Goal: Task Accomplishment & Management: Manage account settings

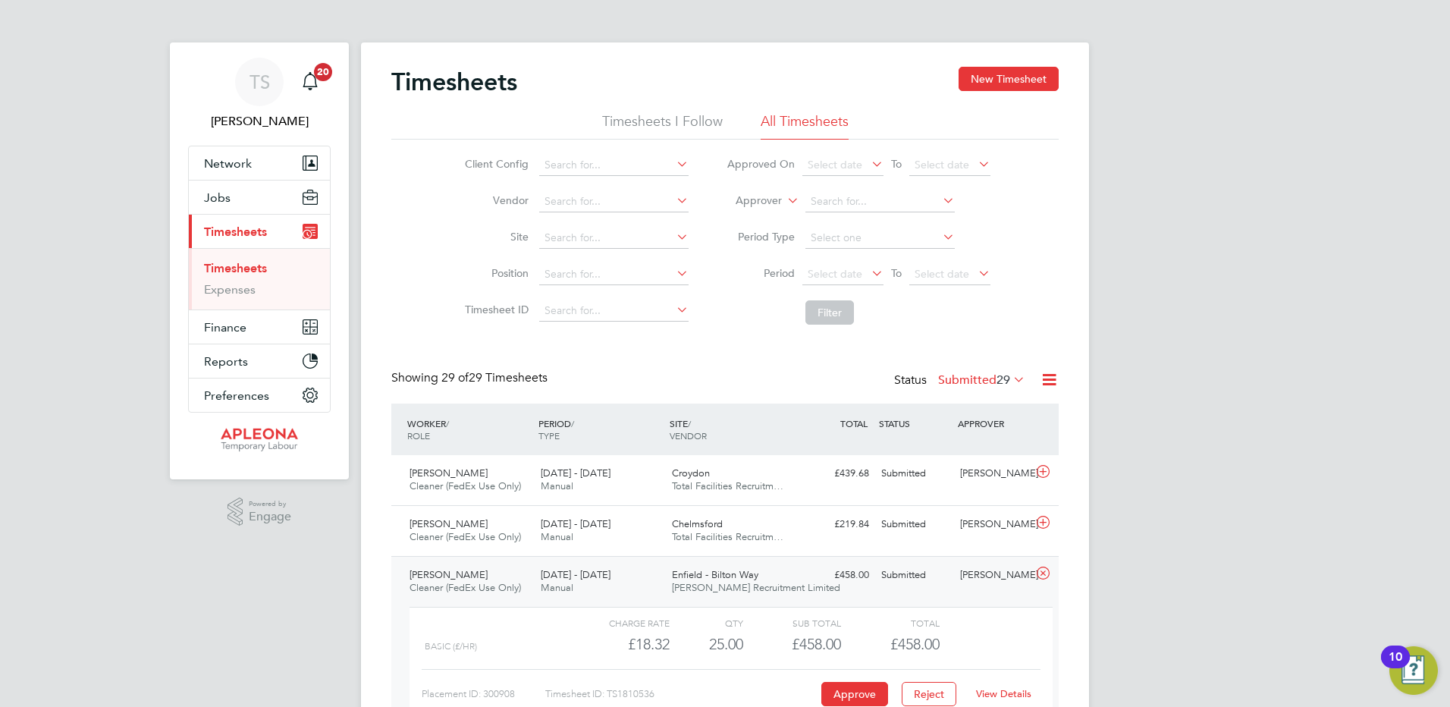
click at [232, 269] on link "Timesheets" at bounding box center [235, 268] width 63 height 14
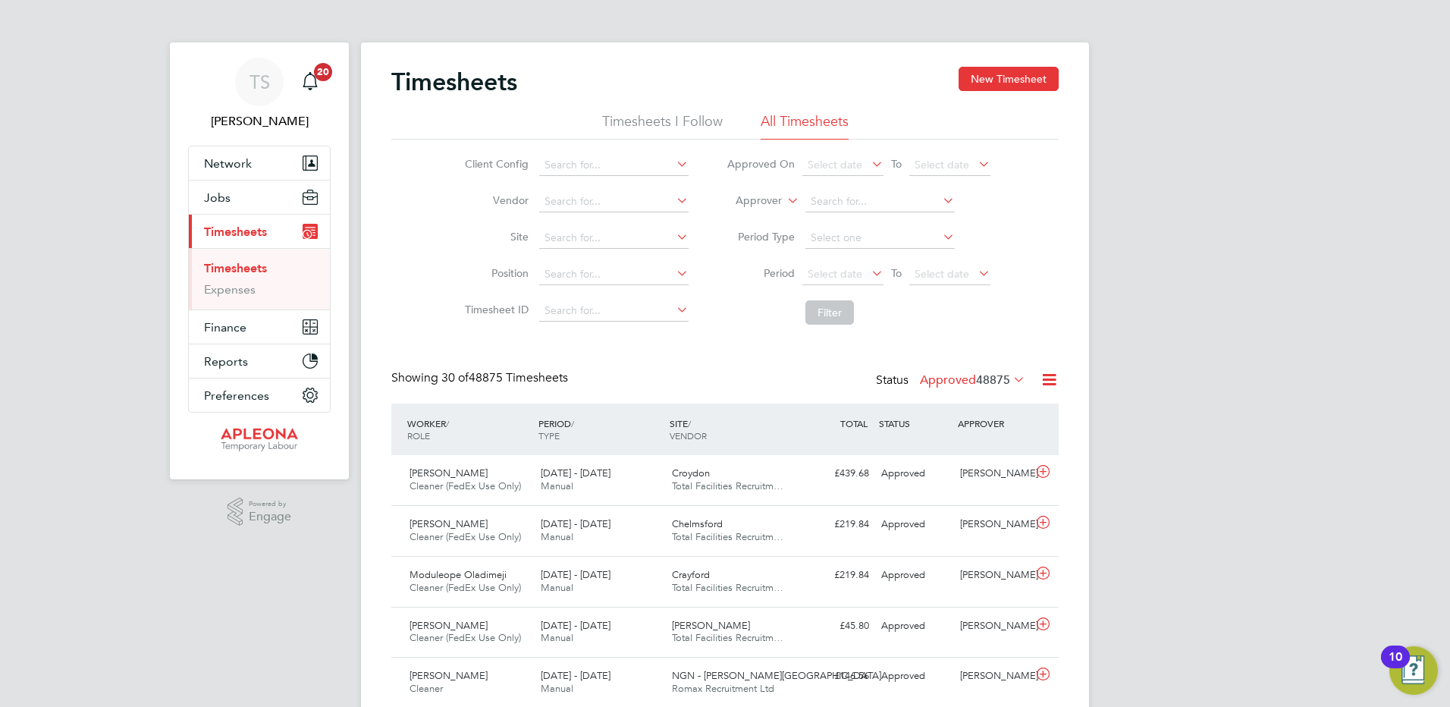
click at [943, 376] on label "Approved 48875" at bounding box center [972, 379] width 105 height 15
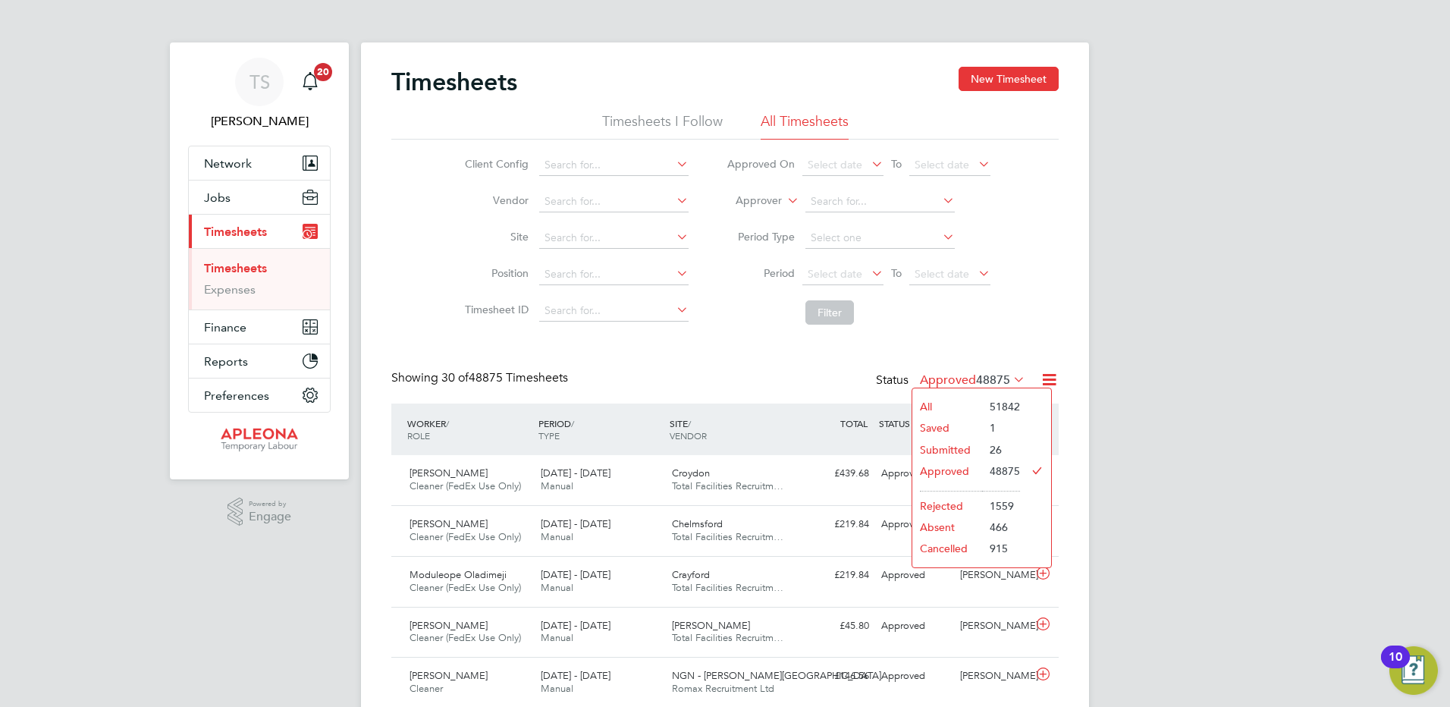
click at [935, 443] on li "Submitted" at bounding box center [948, 449] width 70 height 21
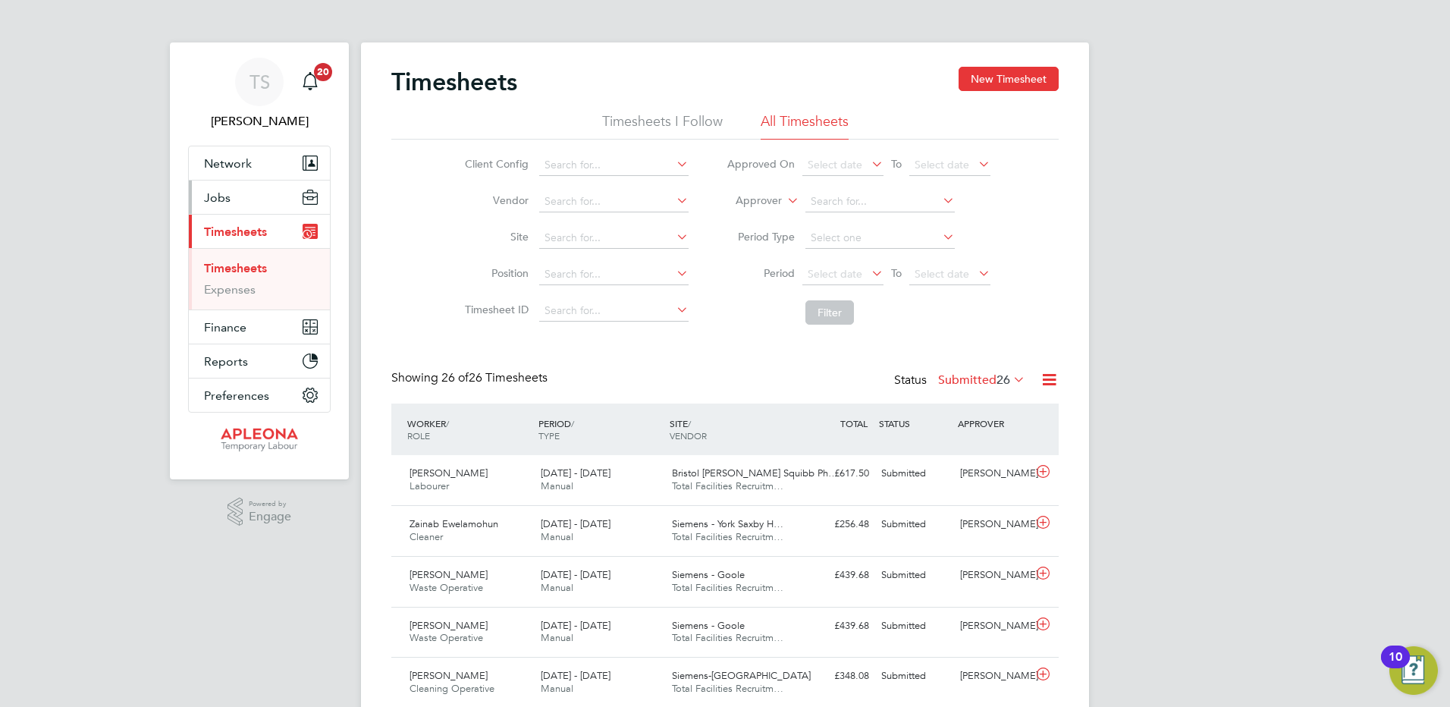
click at [221, 199] on span "Jobs" at bounding box center [217, 197] width 27 height 14
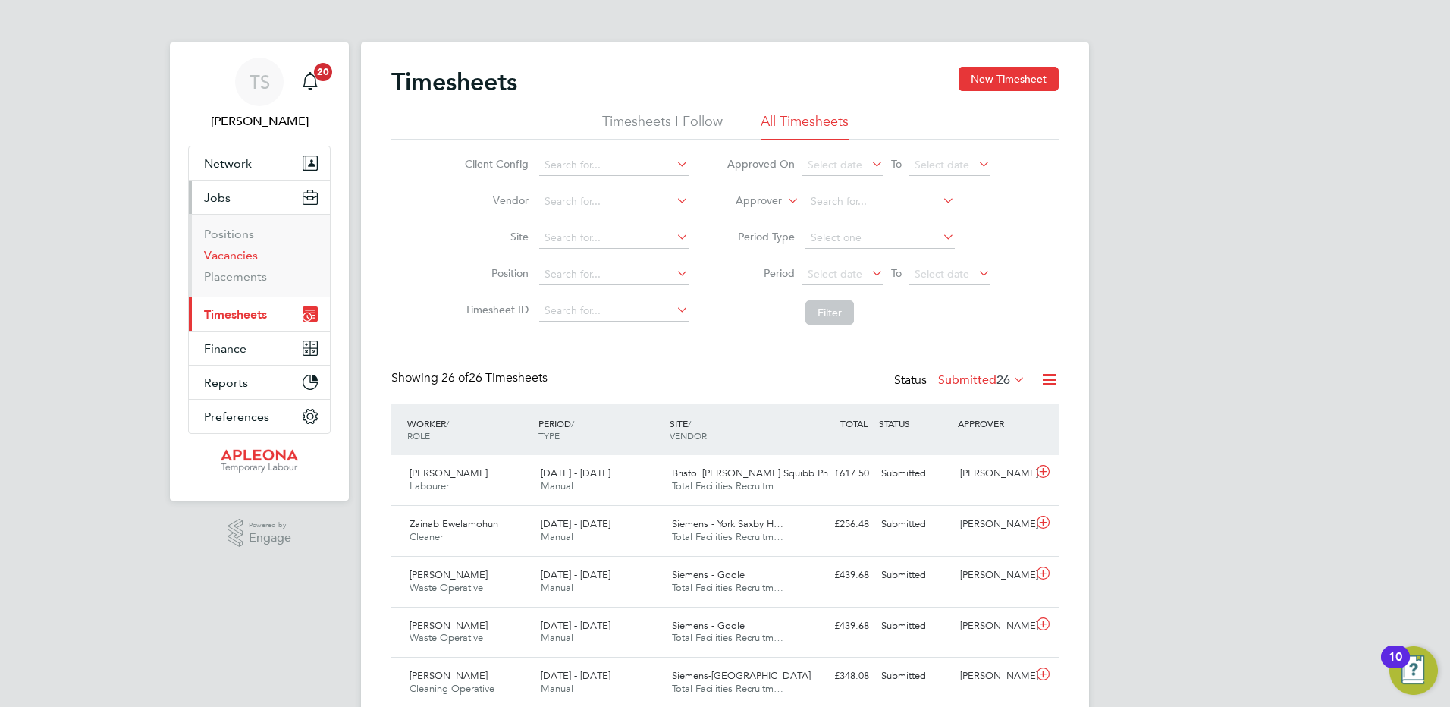
drag, startPoint x: 217, startPoint y: 256, endPoint x: 235, endPoint y: 256, distance: 18.2
click at [217, 256] on link "Vacancies" at bounding box center [231, 255] width 54 height 14
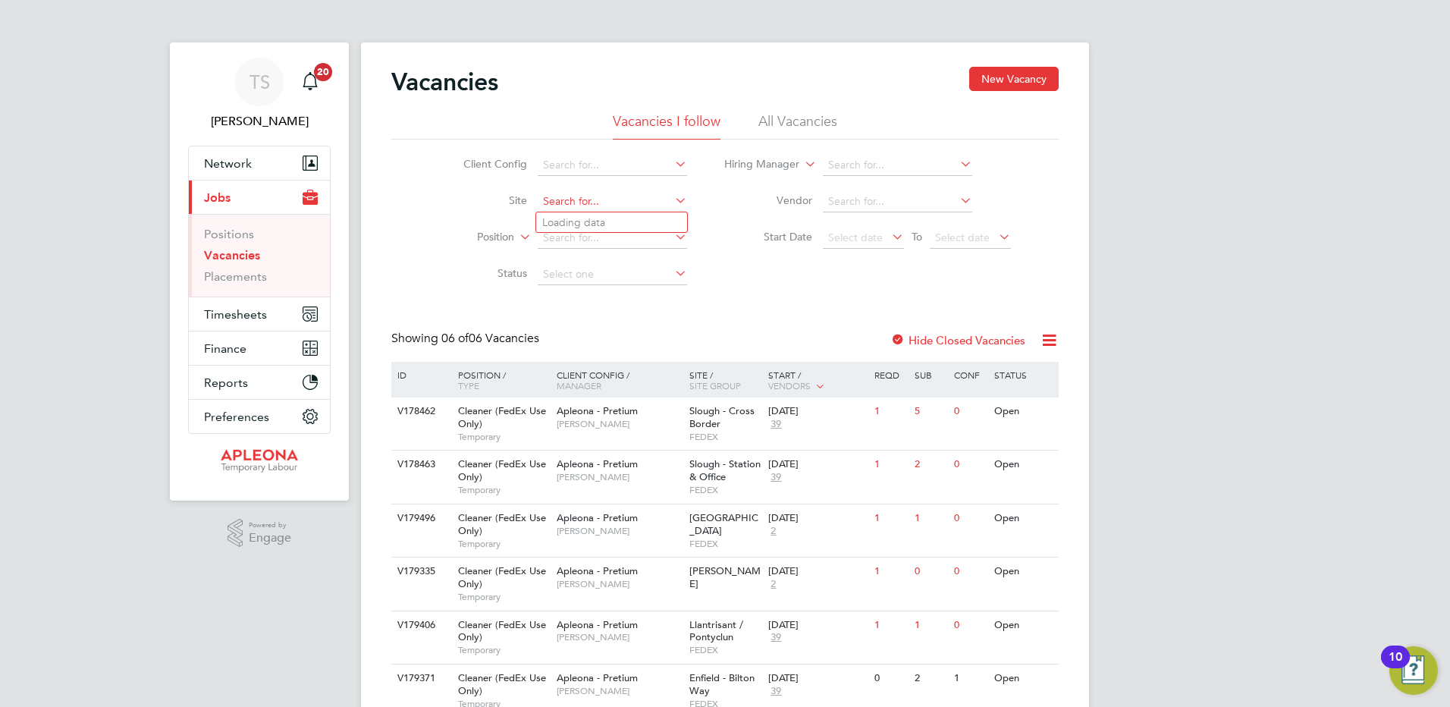
click at [557, 205] on input at bounding box center [612, 201] width 149 height 21
type input "Llantrisant"
click at [592, 235] on input at bounding box center [612, 238] width 149 height 21
click at [595, 225] on li "Position" at bounding box center [563, 238] width 285 height 36
click at [589, 210] on input at bounding box center [612, 201] width 149 height 21
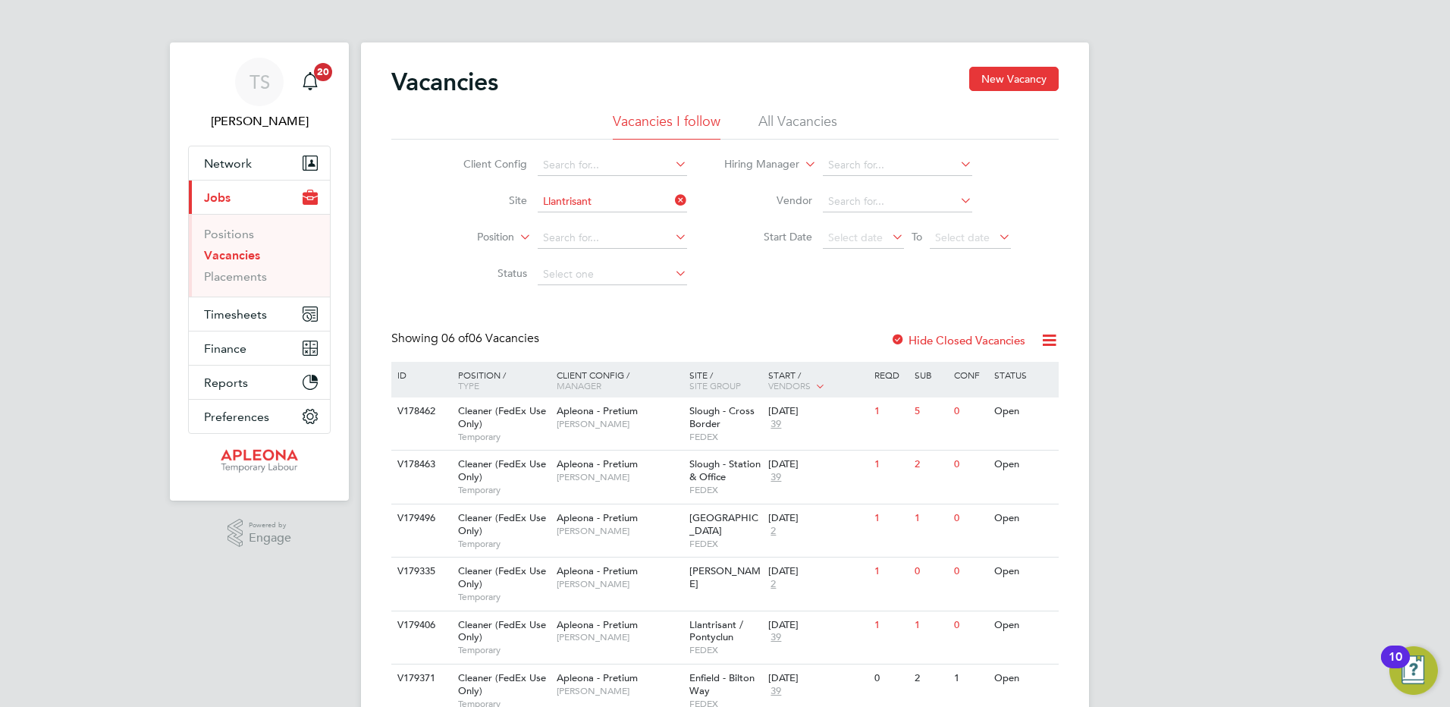
click at [591, 218] on b "Llantrisant" at bounding box center [568, 222] width 52 height 13
type input "Llantrisant / Pontyclun"
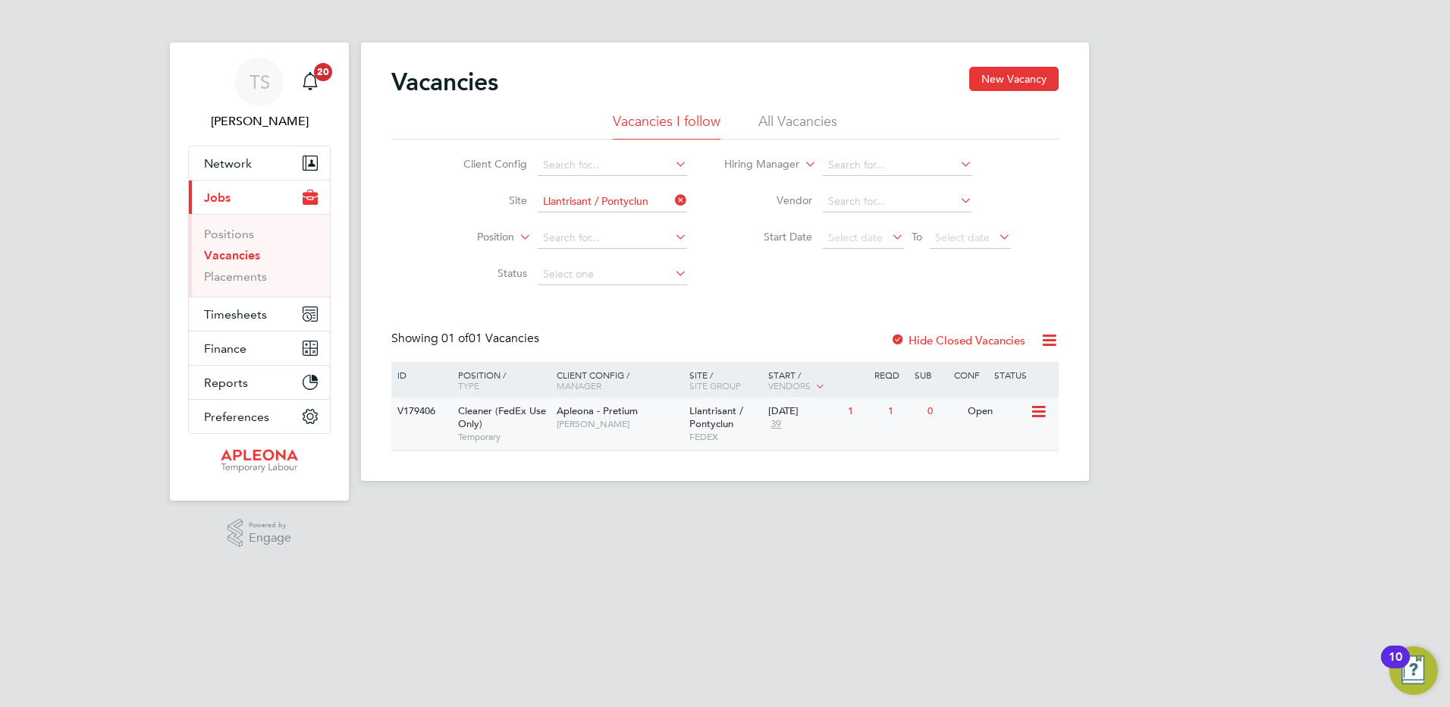
click at [781, 424] on span "39" at bounding box center [775, 424] width 15 height 13
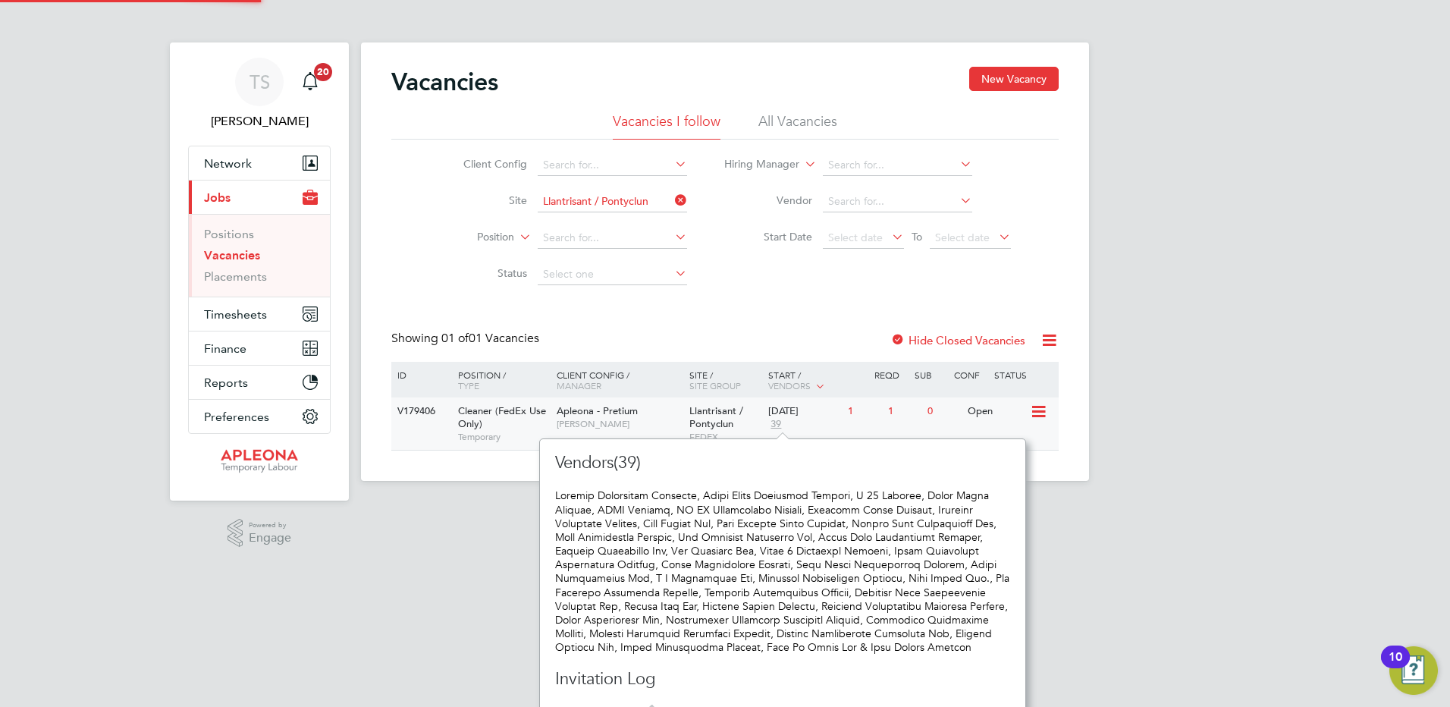
scroll to position [701, 474]
click at [680, 423] on span "[PERSON_NAME]" at bounding box center [619, 424] width 125 height 12
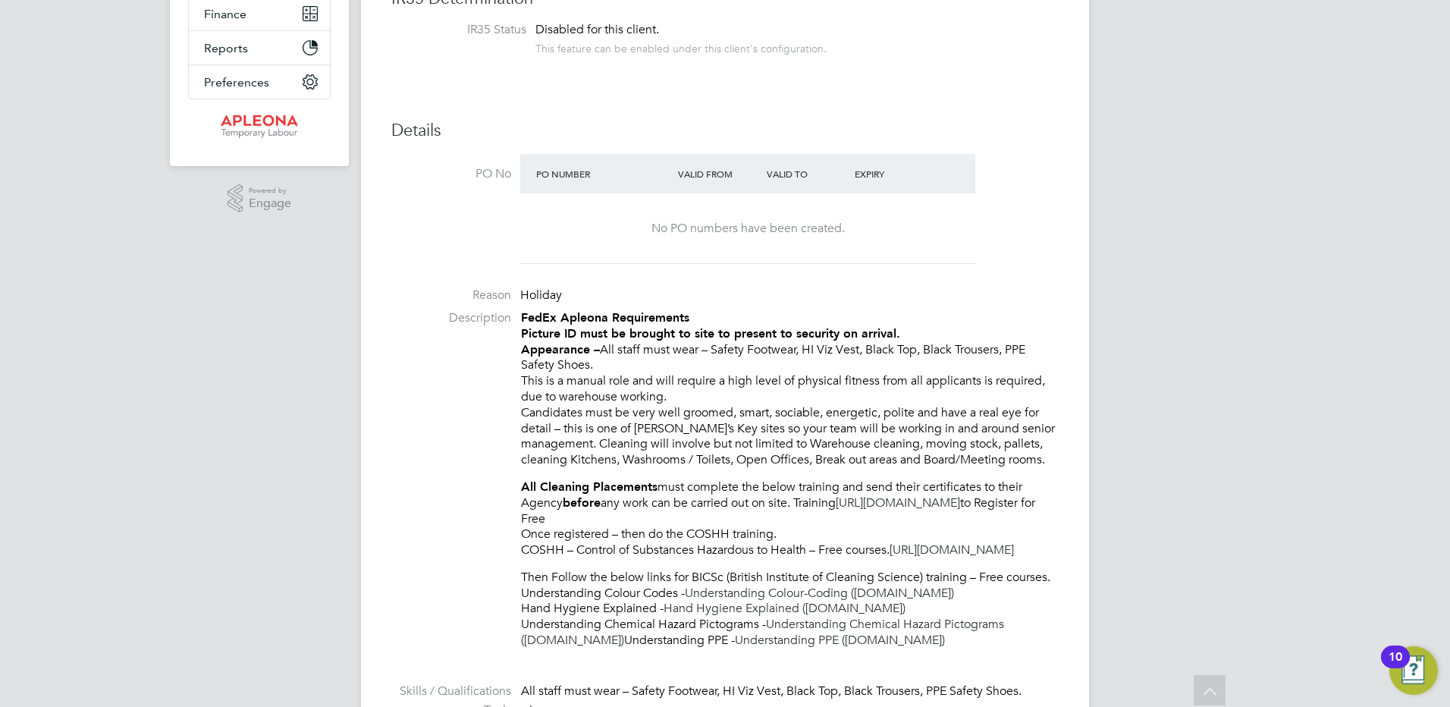
scroll to position [5, 0]
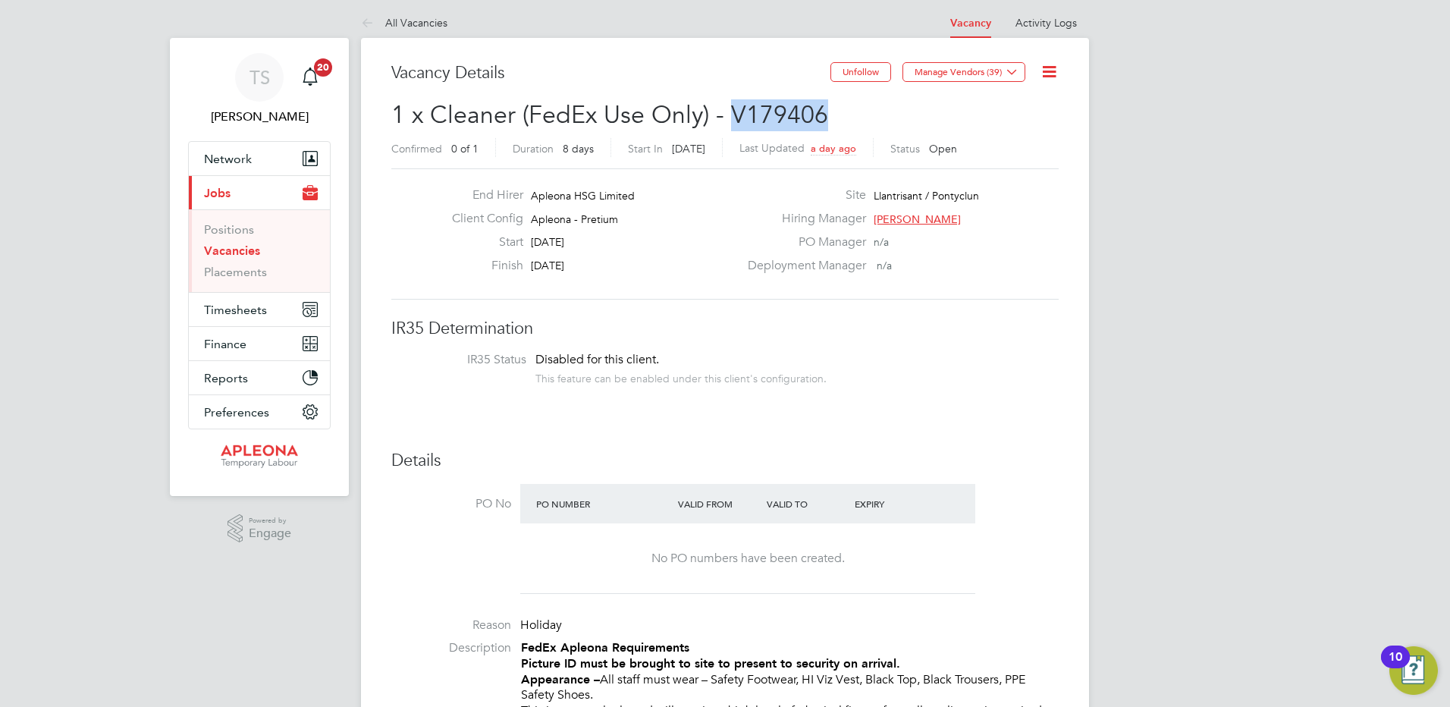
drag, startPoint x: 730, startPoint y: 109, endPoint x: 819, endPoint y: 109, distance: 89.5
click at [819, 109] on span "1 x Cleaner (FedEx Use Only) - V179406" at bounding box center [609, 115] width 437 height 30
drag, startPoint x: 819, startPoint y: 109, endPoint x: 1044, endPoint y: 70, distance: 228.0
click at [1044, 70] on icon at bounding box center [1049, 71] width 19 height 19
click at [1022, 125] on li "Update Status" at bounding box center [1013, 128] width 88 height 21
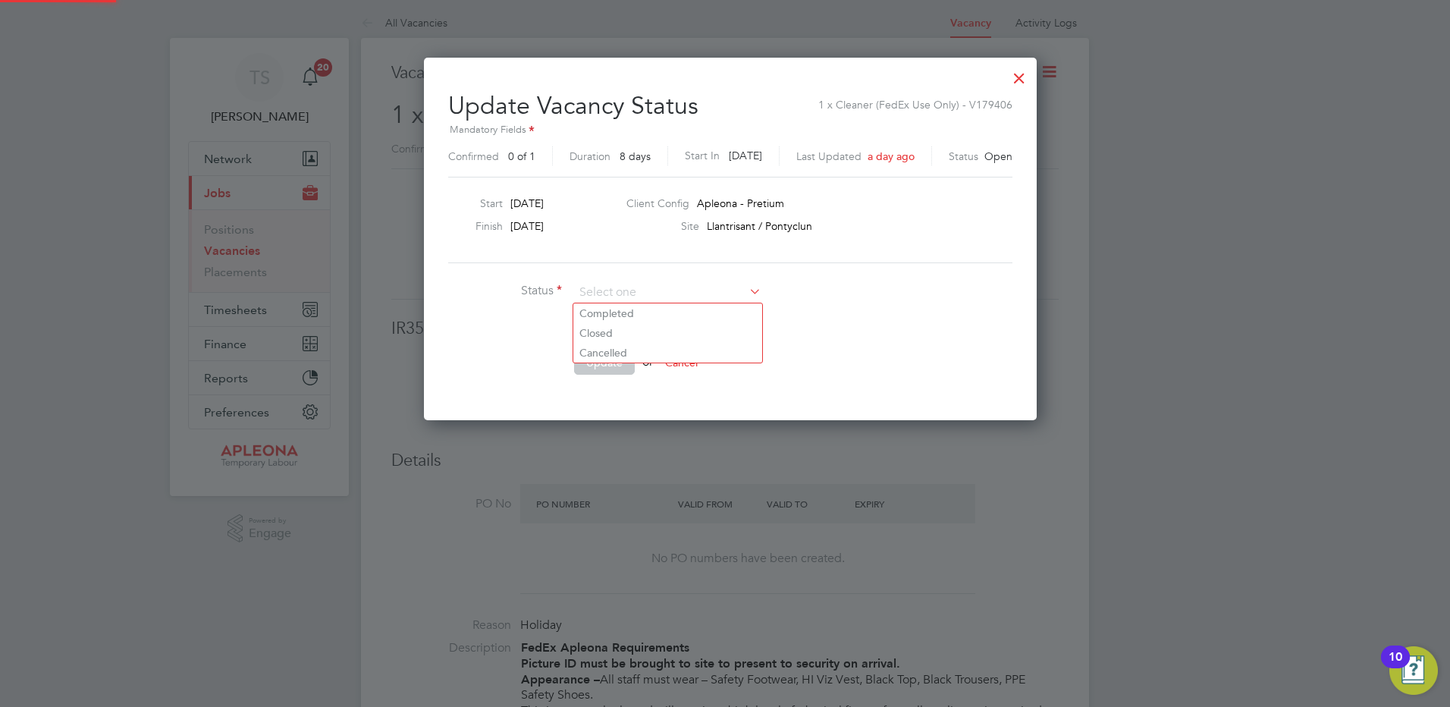
scroll to position [362, 603]
click at [867, 345] on ul "Status Comment Update or Cancel" at bounding box center [675, 335] width 455 height 108
click at [1009, 77] on div at bounding box center [1019, 74] width 27 height 27
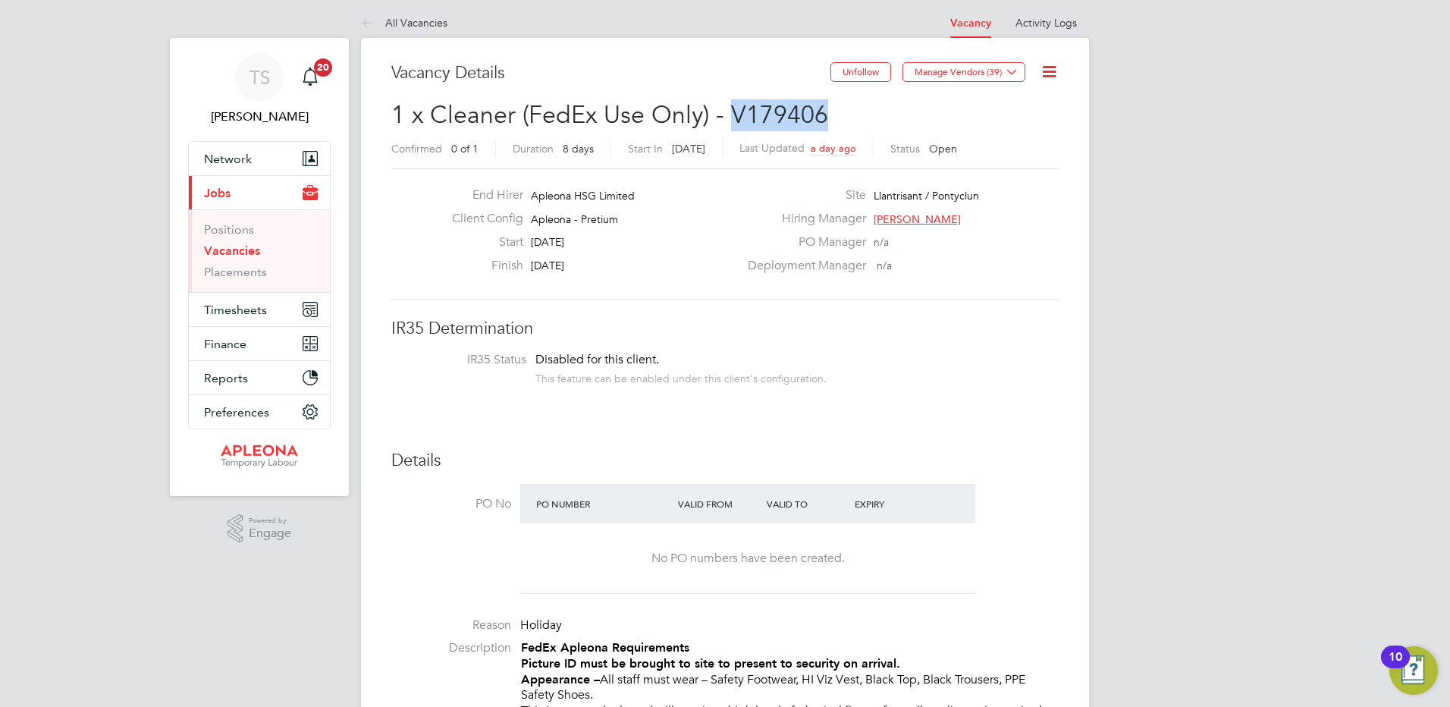
drag, startPoint x: 735, startPoint y: 113, endPoint x: 826, endPoint y: 110, distance: 91.1
click at [826, 110] on h2 "1 x Cleaner (FedEx Use Only) - V179406 Confirmed 0 of 1 Duration 8 days Start I…" at bounding box center [725, 131] width 668 height 64
copy span "V179406"
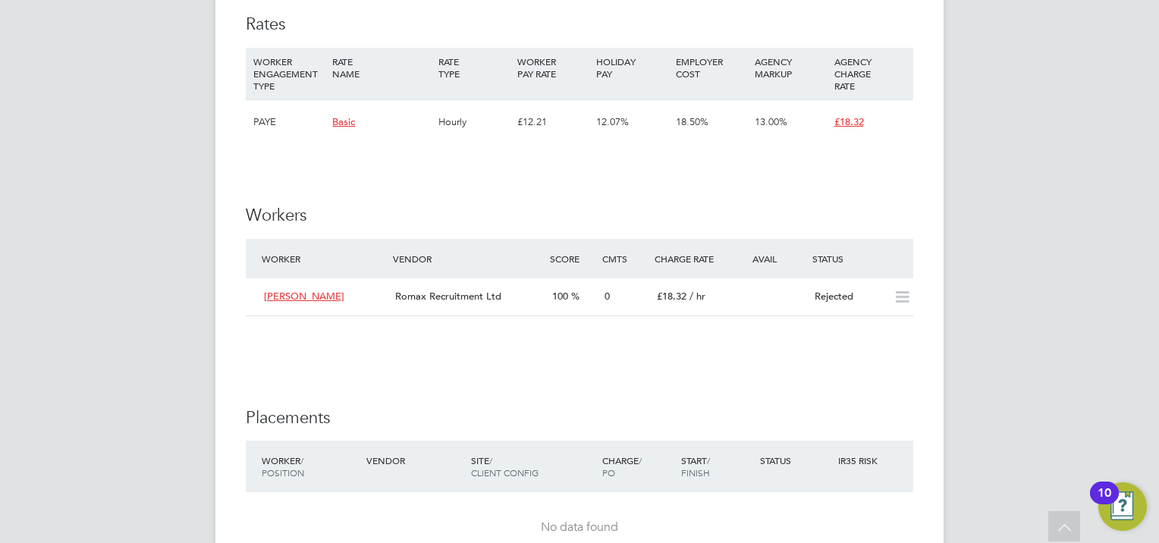
scroll to position [0, 0]
